Goal: Task Accomplishment & Management: Manage account settings

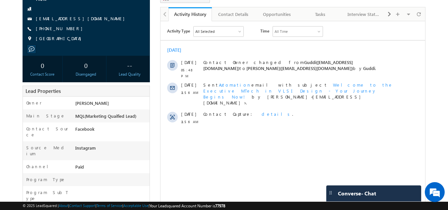
scroll to position [31, 0]
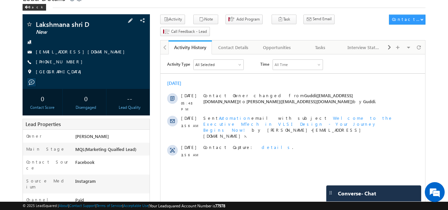
click at [69, 63] on div "+91-8525905678" at bounding box center [86, 62] width 121 height 7
click at [61, 62] on span "+91-8525905678" at bounding box center [61, 62] width 50 height 7
click at [71, 62] on div "+91-8525905678" at bounding box center [86, 62] width 121 height 7
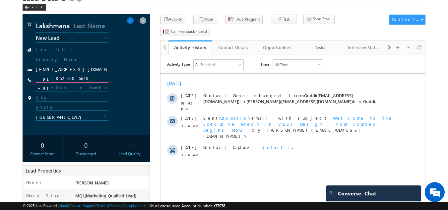
click at [62, 78] on input "8525905678" at bounding box center [72, 79] width 72 height 8
click at [142, 21] on span at bounding box center [142, 20] width 7 height 7
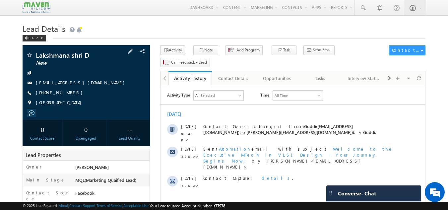
scroll to position [33, 0]
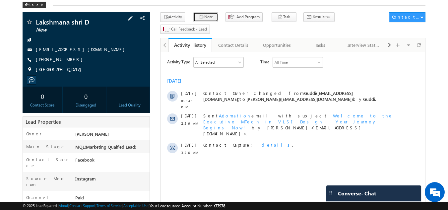
click at [202, 16] on button "Note" at bounding box center [205, 17] width 25 height 10
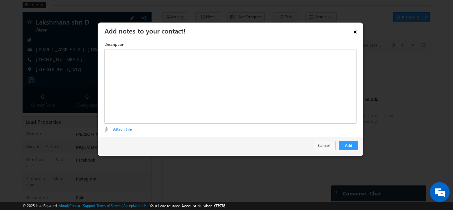
click at [353, 33] on link "×" at bounding box center [354, 31] width 11 height 12
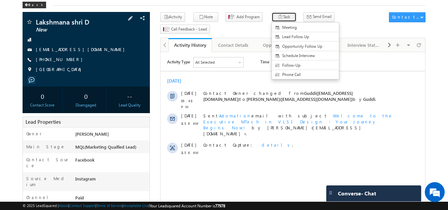
click at [278, 15] on icon "button" at bounding box center [280, 17] width 5 height 6
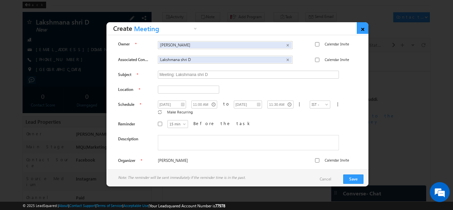
click at [360, 28] on link "×" at bounding box center [363, 28] width 12 height 12
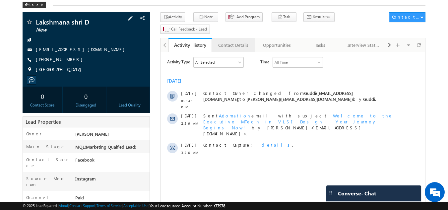
click at [232, 41] on div "Contact Details" at bounding box center [233, 45] width 32 height 8
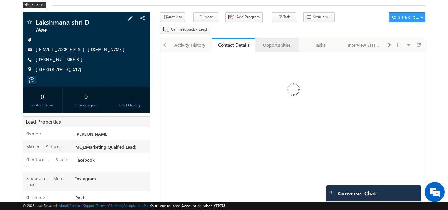
click at [279, 41] on div "Opportunities" at bounding box center [276, 45] width 32 height 8
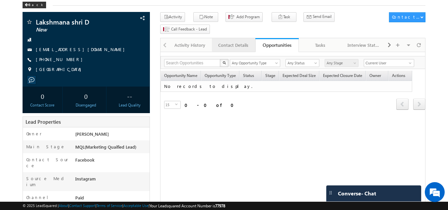
click at [227, 41] on div "Contact Details" at bounding box center [233, 45] width 32 height 8
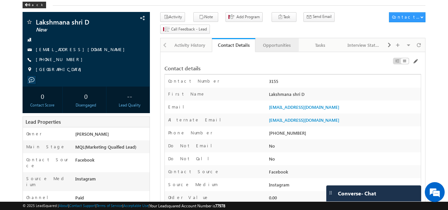
click at [264, 41] on div "Opportunities" at bounding box center [276, 45] width 32 height 8
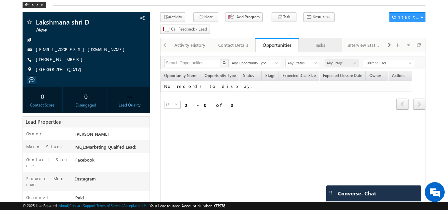
click at [322, 41] on div "Tasks" at bounding box center [320, 45] width 32 height 8
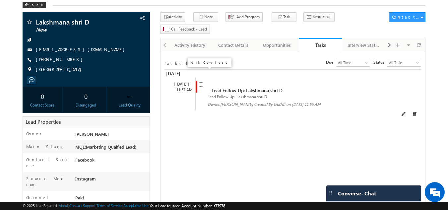
click at [199, 82] on input "checkbox" at bounding box center [201, 84] width 4 height 4
checkbox input "false"
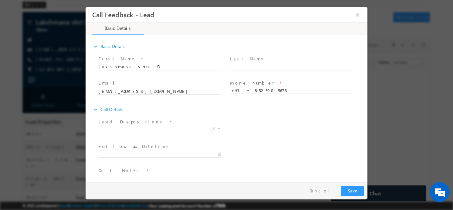
scroll to position [0, 0]
click at [142, 125] on span "X" at bounding box center [160, 128] width 124 height 7
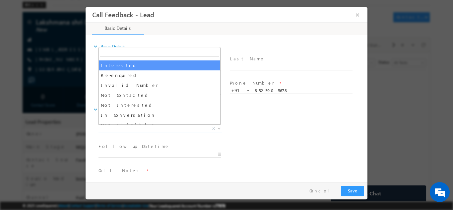
scroll to position [33, 0]
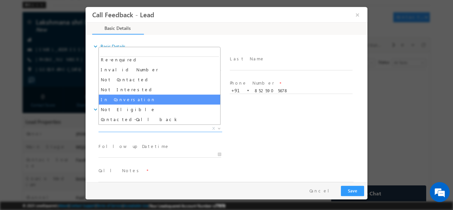
select select "In Conversation"
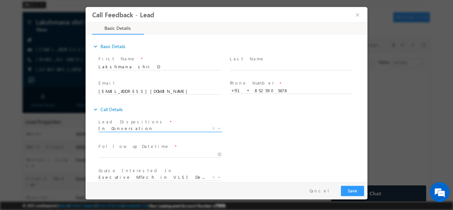
click at [129, 127] on span "In Conversation" at bounding box center [152, 128] width 108 height 6
click at [257, 108] on div "expand_more Call Details" at bounding box center [229, 109] width 275 height 12
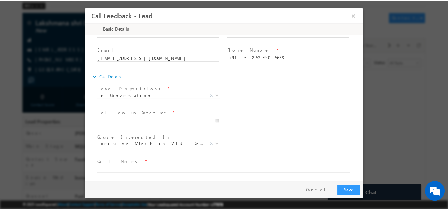
scroll to position [35, 0]
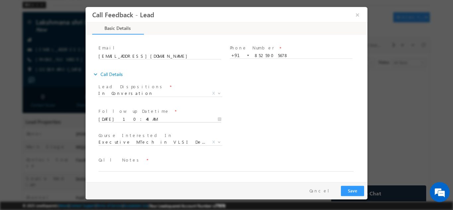
click at [135, 119] on input "19/08/2025 10:44 AM" at bounding box center [159, 119] width 123 height 7
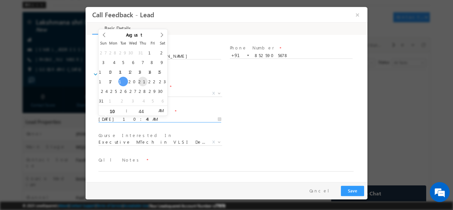
type input "21/08/2025 10:44 AM"
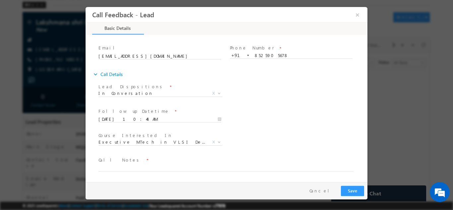
click at [272, 95] on div "Lead Dispositions * Prospect Interested Re-enquired Invalid Number Not Contacte…" at bounding box center [232, 94] width 270 height 25
click at [137, 163] on span "Call Notes *" at bounding box center [222, 159] width 248 height 7
click at [137, 165] on textarea at bounding box center [225, 167] width 255 height 8
type textarea "W"
type textarea "Final year CX, pitched IIT program, will check details and reply back."
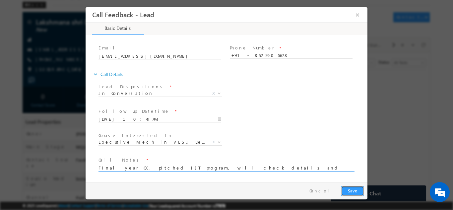
click at [359, 194] on button "Save" at bounding box center [352, 190] width 23 height 10
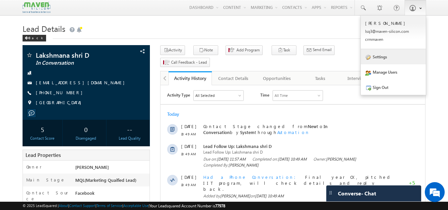
click at [385, 59] on link "Settings" at bounding box center [393, 56] width 65 height 15
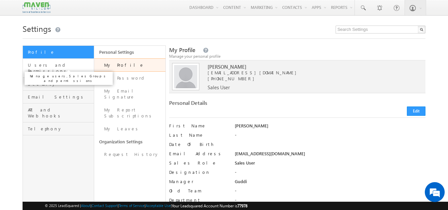
click at [42, 64] on span "Users and Permissions" at bounding box center [60, 68] width 64 height 12
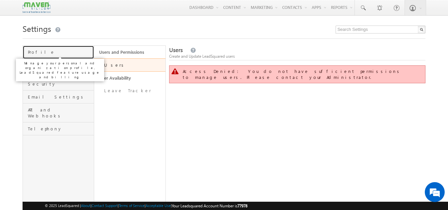
click at [47, 51] on span "Profile" at bounding box center [60, 52] width 64 height 6
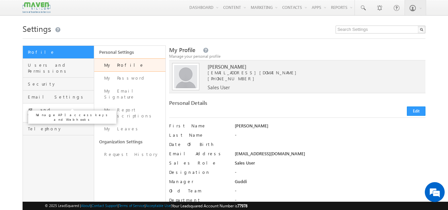
click at [47, 107] on span "API and Webhooks" at bounding box center [60, 113] width 64 height 12
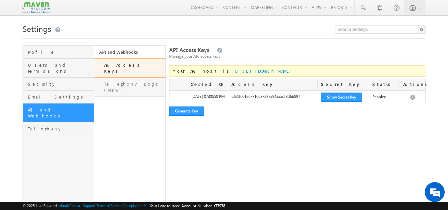
click at [123, 79] on link "Telephony Logs (New)" at bounding box center [129, 87] width 71 height 19
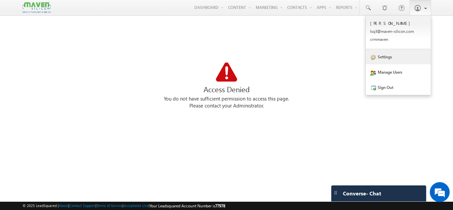
click at [393, 54] on link "Settings" at bounding box center [398, 56] width 65 height 15
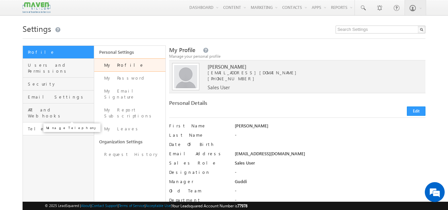
click at [47, 126] on span "Telephony" at bounding box center [60, 129] width 64 height 6
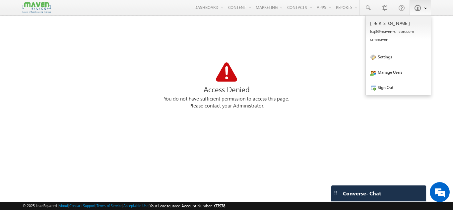
click at [417, 8] on span at bounding box center [417, 8] width 7 height 7
click at [389, 62] on link "Settings" at bounding box center [398, 56] width 65 height 15
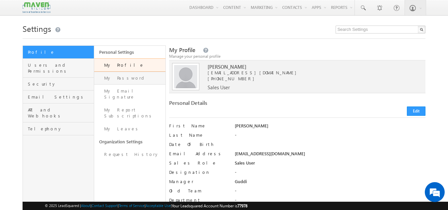
click at [121, 78] on link "My Password" at bounding box center [129, 78] width 71 height 13
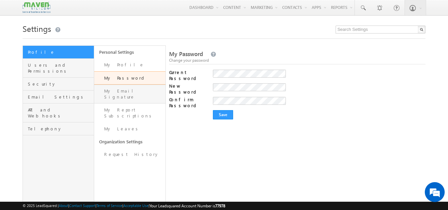
click at [119, 95] on link "My Email Signature" at bounding box center [129, 94] width 71 height 19
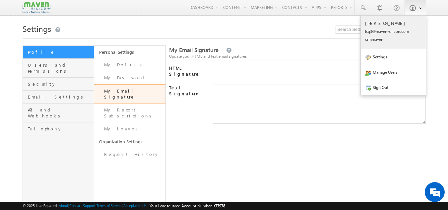
click at [380, 39] on p "crmma ven" at bounding box center [393, 39] width 56 height 5
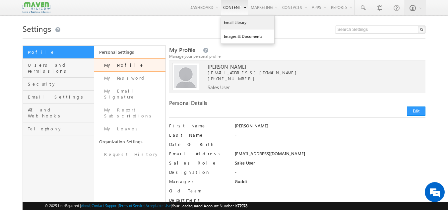
click at [235, 20] on link "Email Library" at bounding box center [247, 23] width 53 height 14
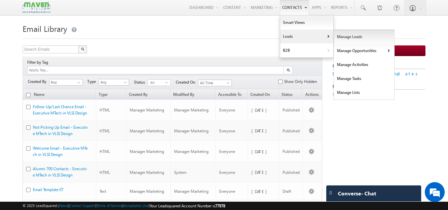
click at [346, 37] on link "Manage Leads" at bounding box center [364, 37] width 61 height 14
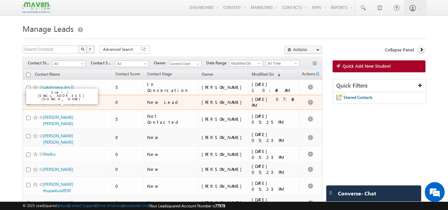
click at [51, 102] on link "[PERSON_NAME]" at bounding box center [58, 102] width 30 height 5
